Goal: Information Seeking & Learning: Learn about a topic

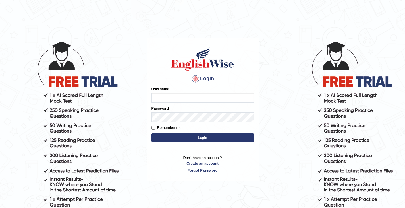
type input "0411980057"
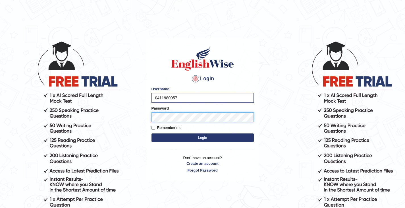
click at [151, 133] on button "Login" at bounding box center [202, 137] width 102 height 9
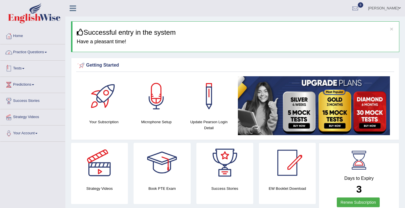
click at [16, 50] on link "Practice Questions" at bounding box center [32, 51] width 65 height 14
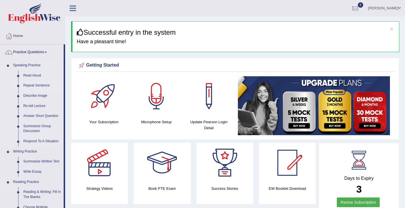
click at [37, 86] on link "Repeat Sentence" at bounding box center [42, 85] width 43 height 10
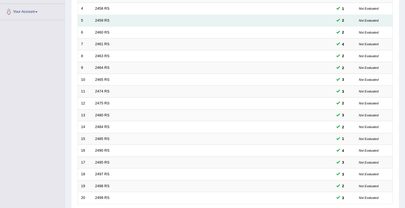
scroll to position [168, 0]
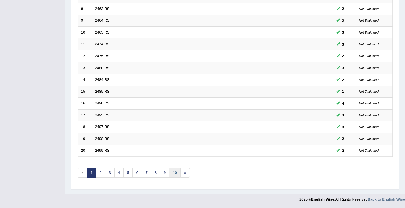
click at [174, 172] on link "10" at bounding box center [174, 172] width 11 height 9
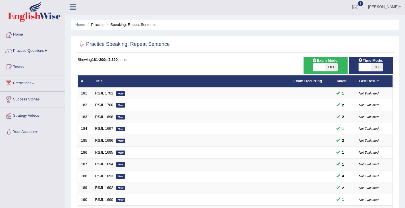
scroll to position [168, 0]
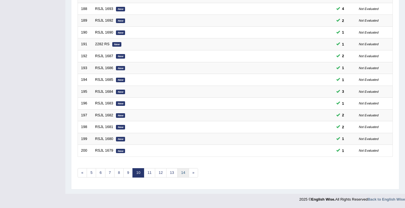
click at [183, 175] on link "14" at bounding box center [182, 172] width 11 height 9
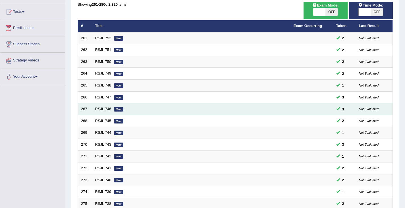
scroll to position [168, 0]
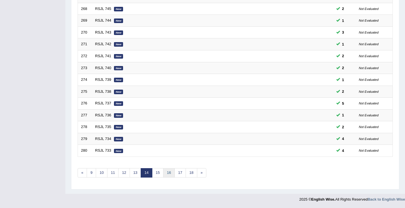
click at [170, 172] on link "16" at bounding box center [168, 172] width 11 height 9
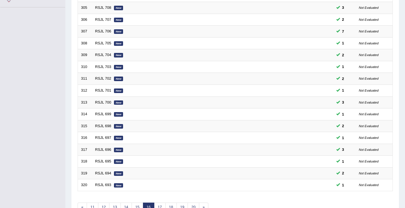
scroll to position [168, 0]
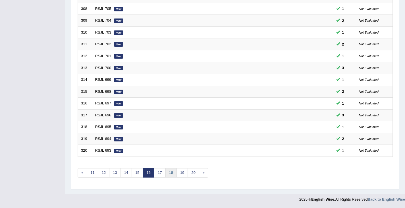
click at [173, 172] on link "18" at bounding box center [170, 172] width 11 height 9
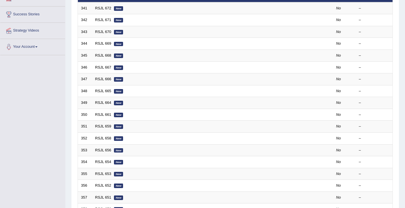
scroll to position [168, 0]
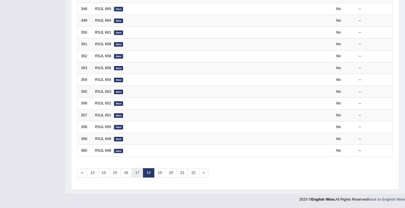
click at [138, 175] on link "17" at bounding box center [136, 172] width 11 height 9
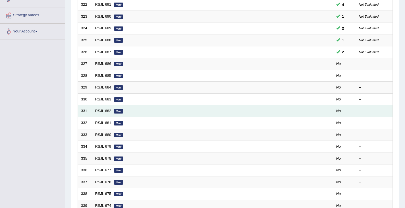
scroll to position [100, 0]
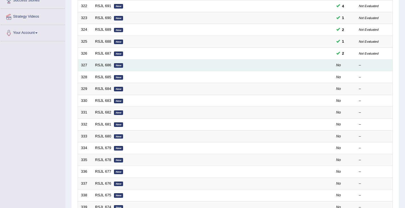
click at [118, 65] on em "New" at bounding box center [118, 65] width 9 height 5
click at [96, 68] on td "RSJL 686 New" at bounding box center [191, 65] width 198 height 12
click at [97, 65] on link "RSJL 686" at bounding box center [103, 65] width 16 height 4
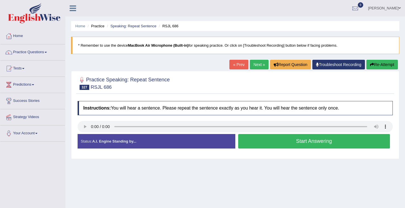
click at [270, 145] on button "Start Answering" at bounding box center [314, 141] width 152 height 14
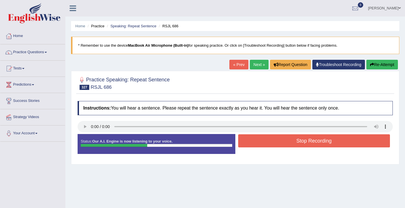
click at [282, 139] on button "Stop Recording" at bounding box center [314, 140] width 152 height 13
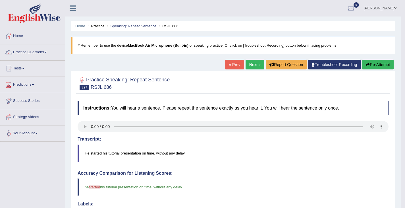
click at [251, 66] on link "Next »" at bounding box center [254, 65] width 19 height 10
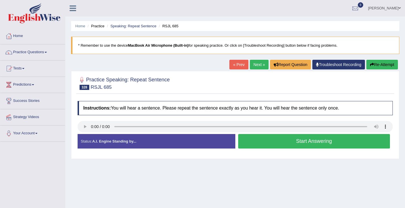
click at [275, 140] on button "Start Answering" at bounding box center [314, 141] width 152 height 14
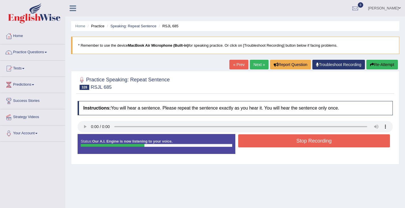
click at [275, 140] on button "Stop Recording" at bounding box center [314, 140] width 152 height 13
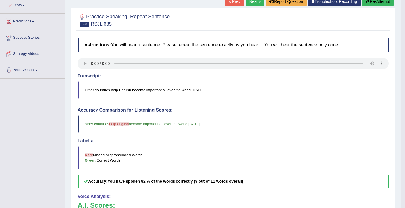
scroll to position [66, 0]
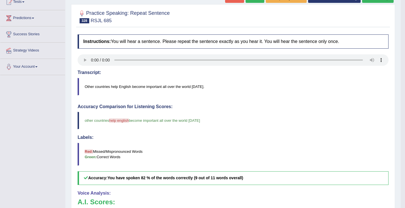
click at [112, 125] on blockquote "other countries help english helpingly become important all over the world [DAT…" at bounding box center [233, 120] width 311 height 17
